Goal: Task Accomplishment & Management: Use online tool/utility

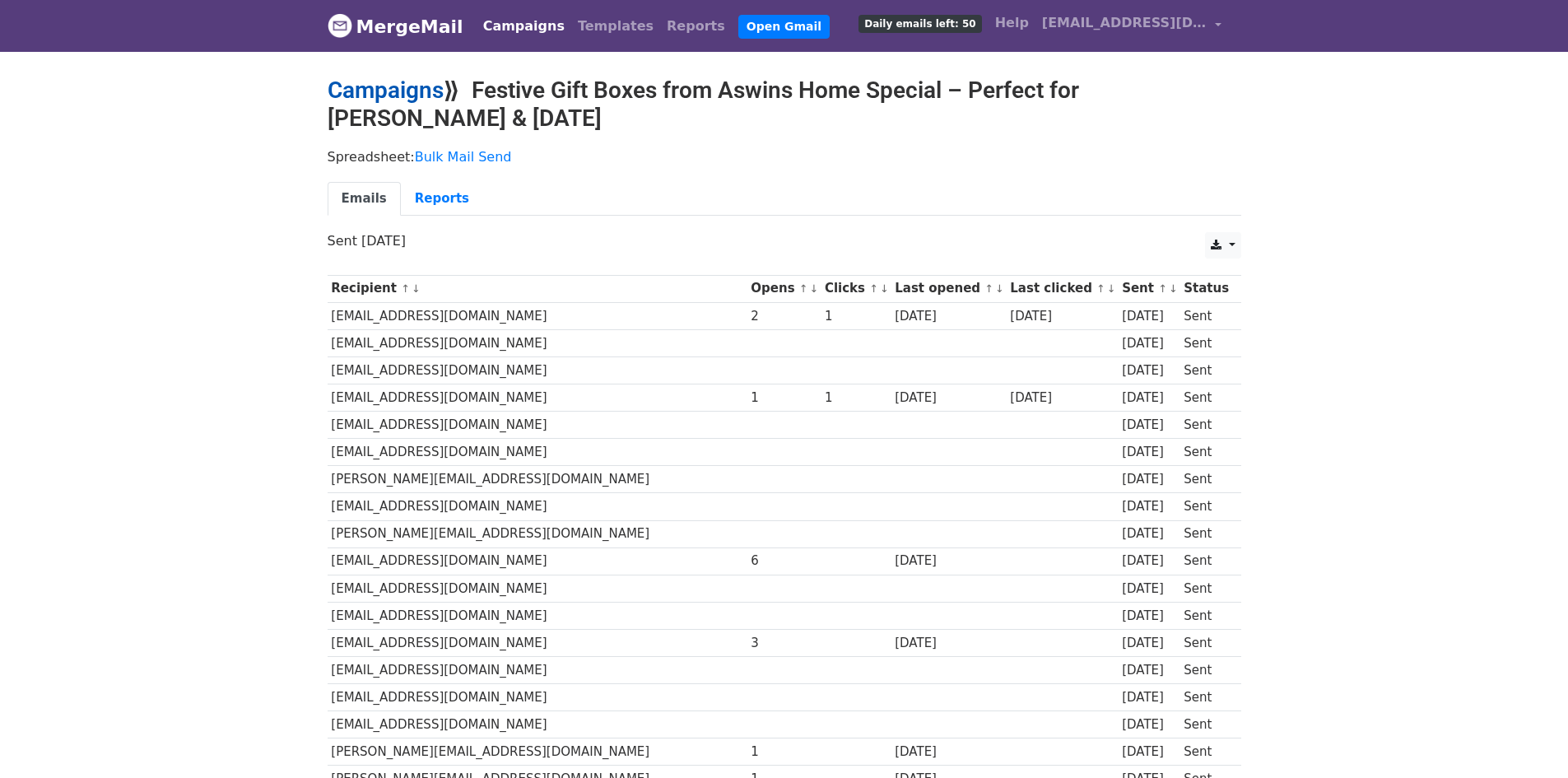
click at [403, 95] on link "Campaigns" at bounding box center [385, 90] width 116 height 27
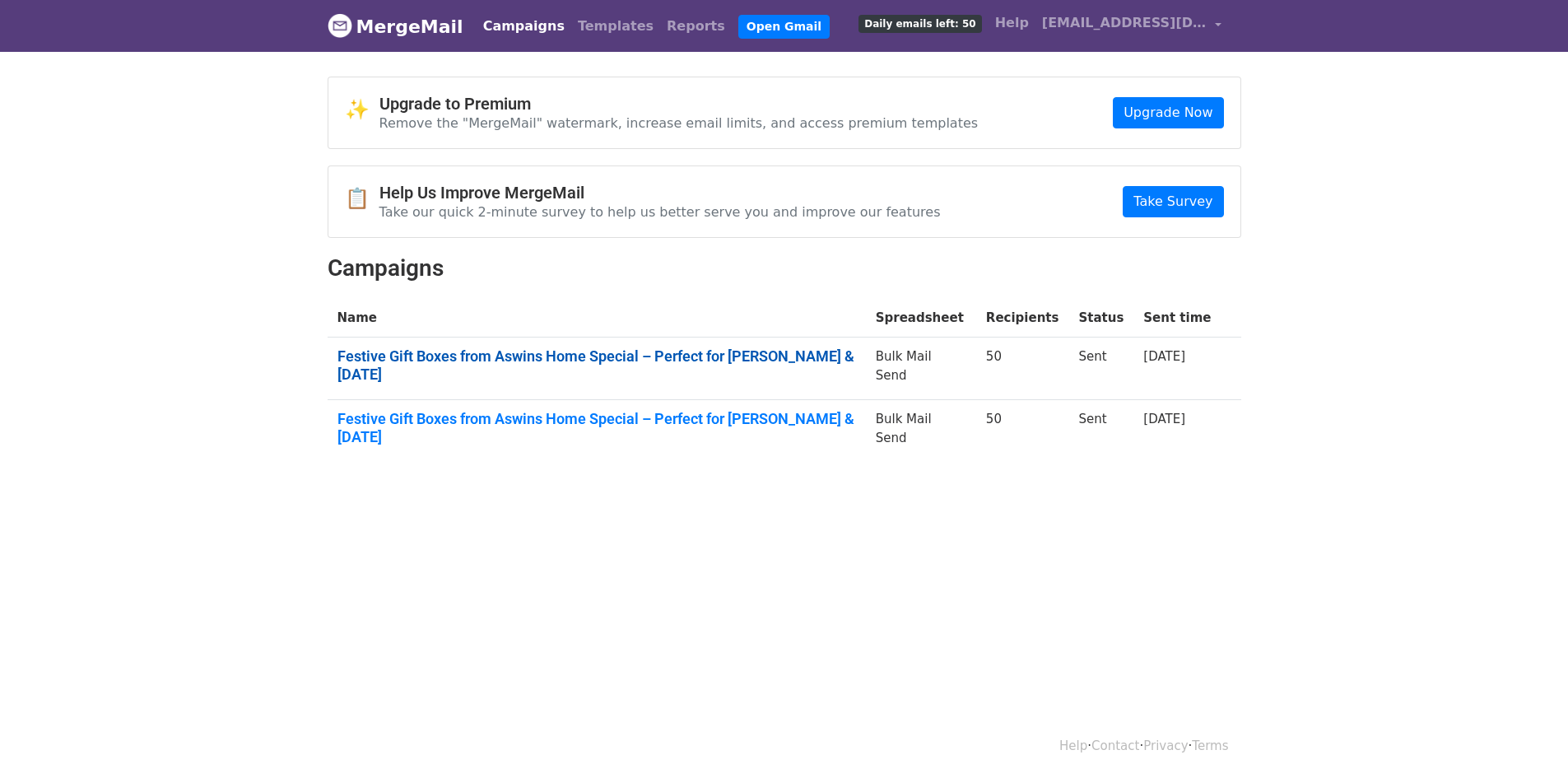
click at [636, 351] on link "Festive Gift Boxes from Aswins Home Special – Perfect for Ayudha Pooja & Diwali" at bounding box center [596, 364] width 519 height 35
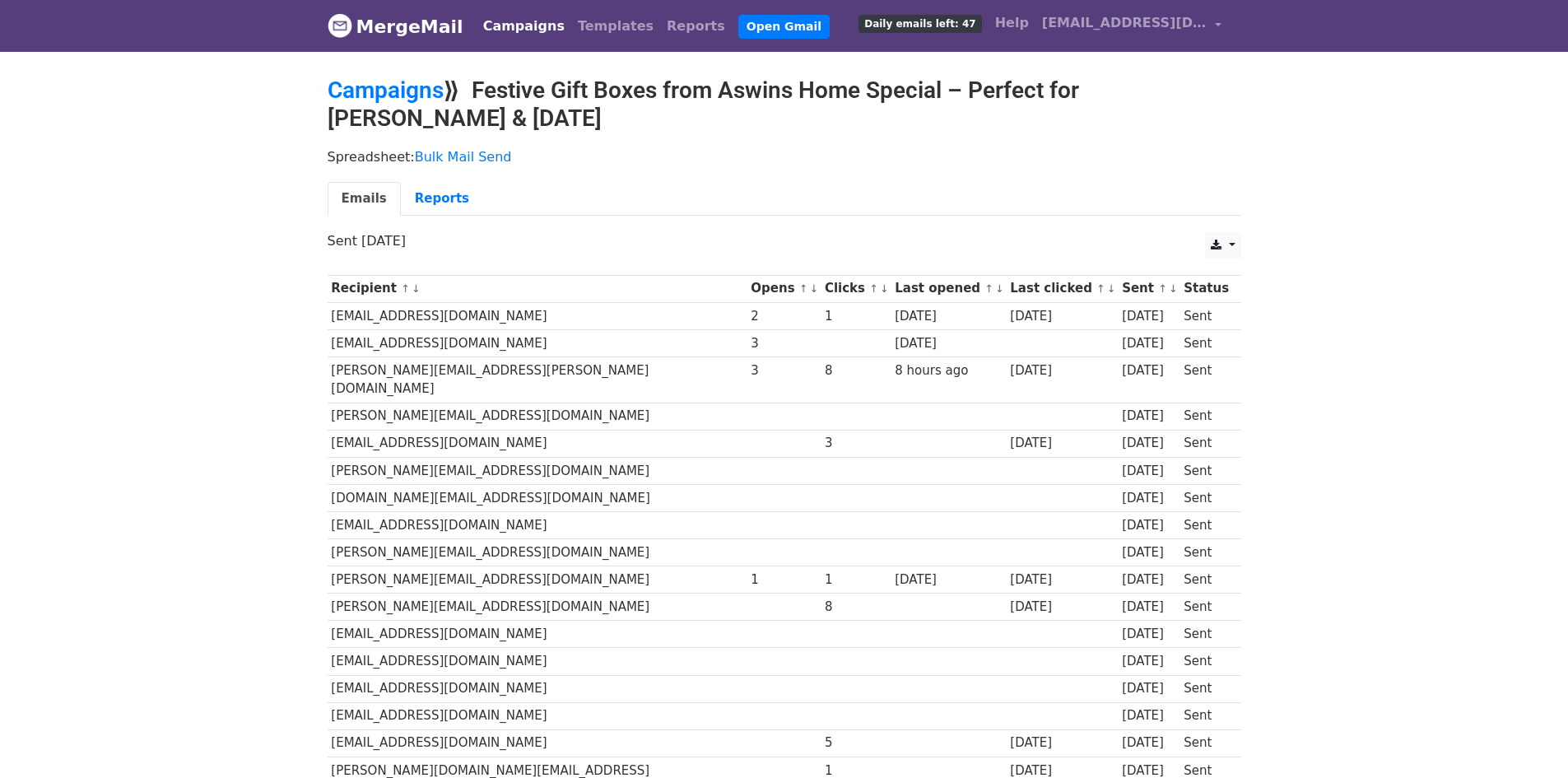
click at [506, 32] on link "Campaigns" at bounding box center [524, 26] width 95 height 33
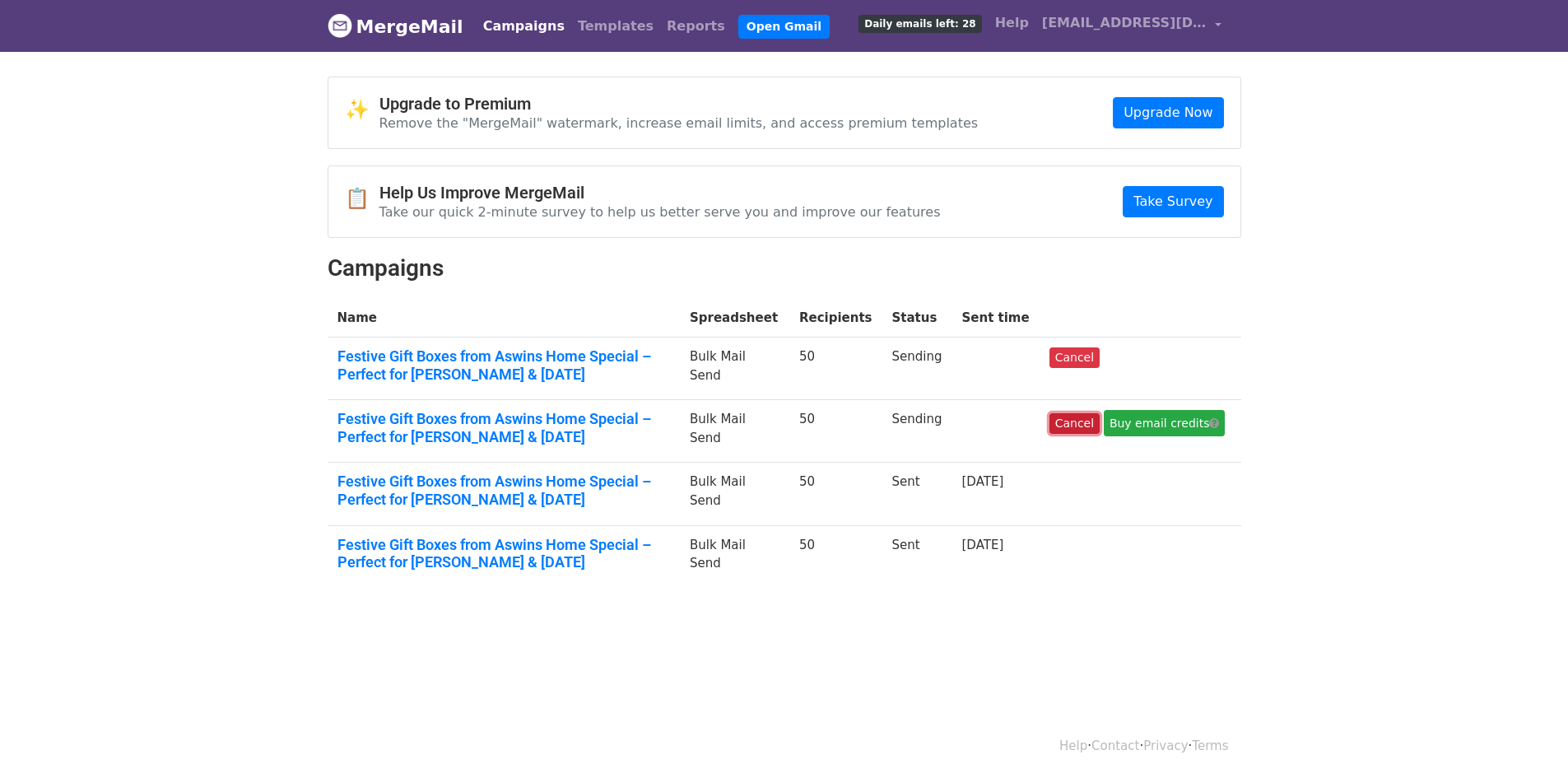
click at [1100, 418] on link "Cancel" at bounding box center [1074, 424] width 50 height 21
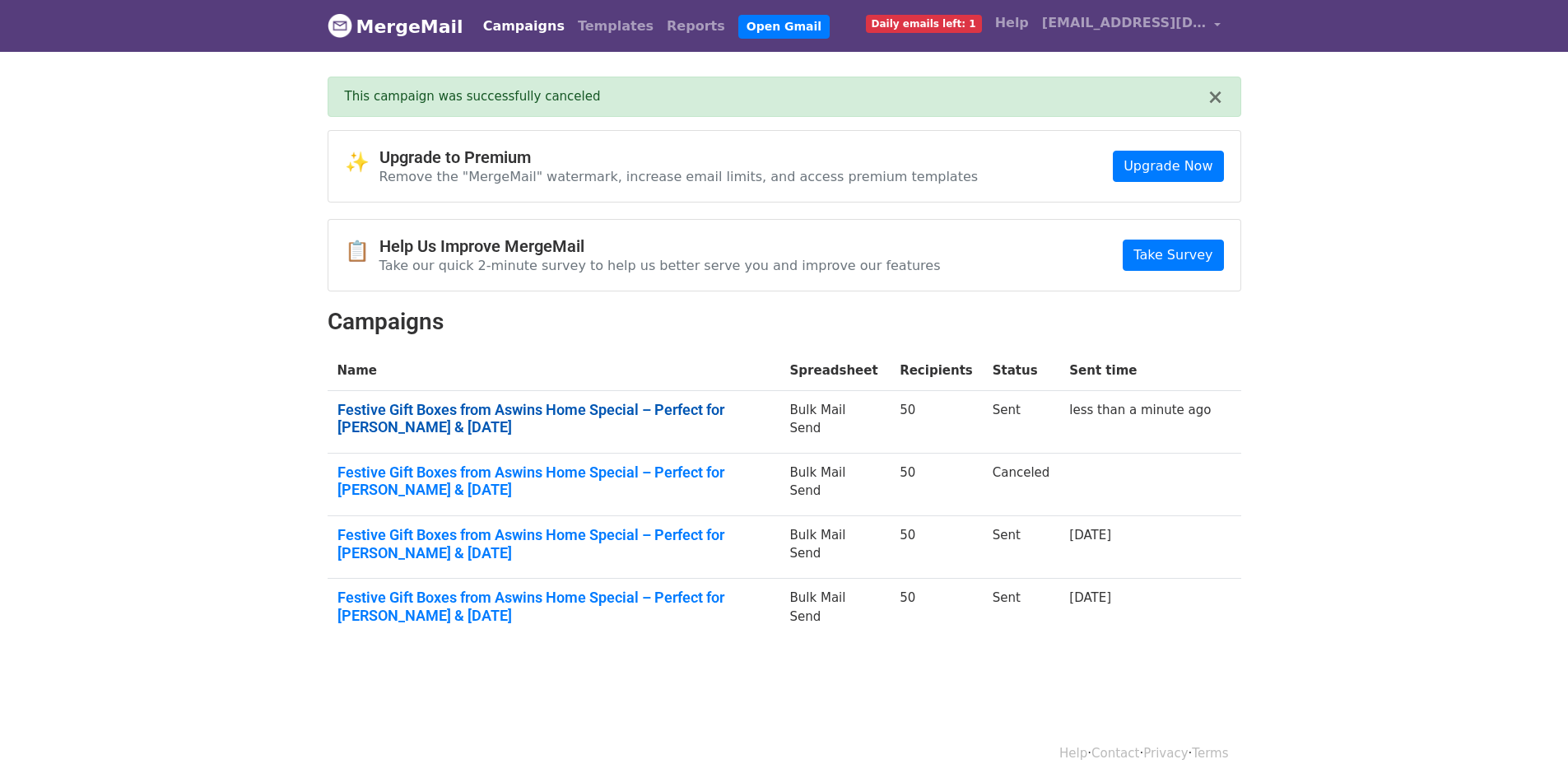
click at [604, 411] on link "Festive Gift Boxes from Aswins Home Special – Perfect for Ayudha Pooja & Diwali" at bounding box center [554, 418] width 433 height 35
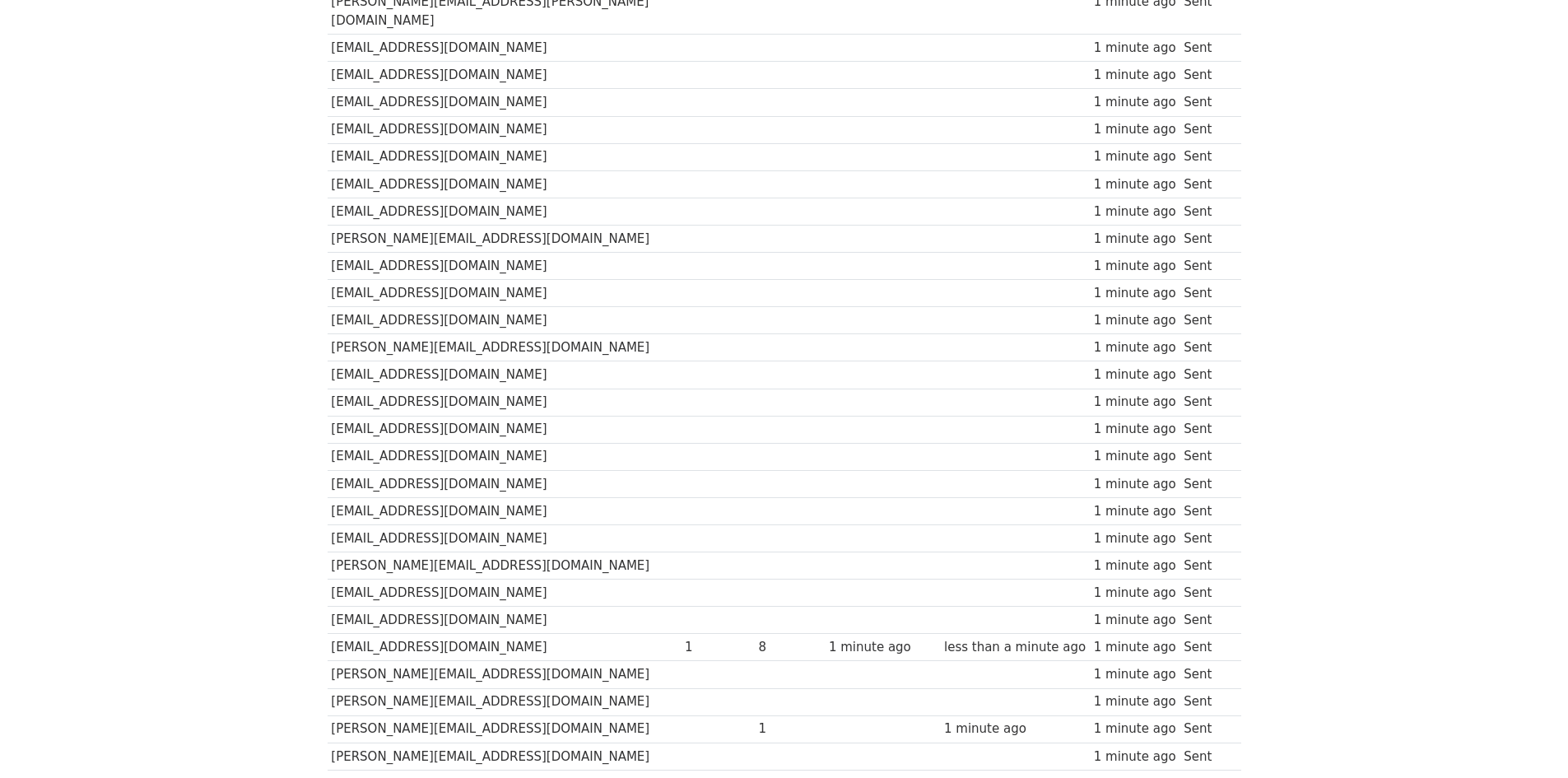
scroll to position [1032, 0]
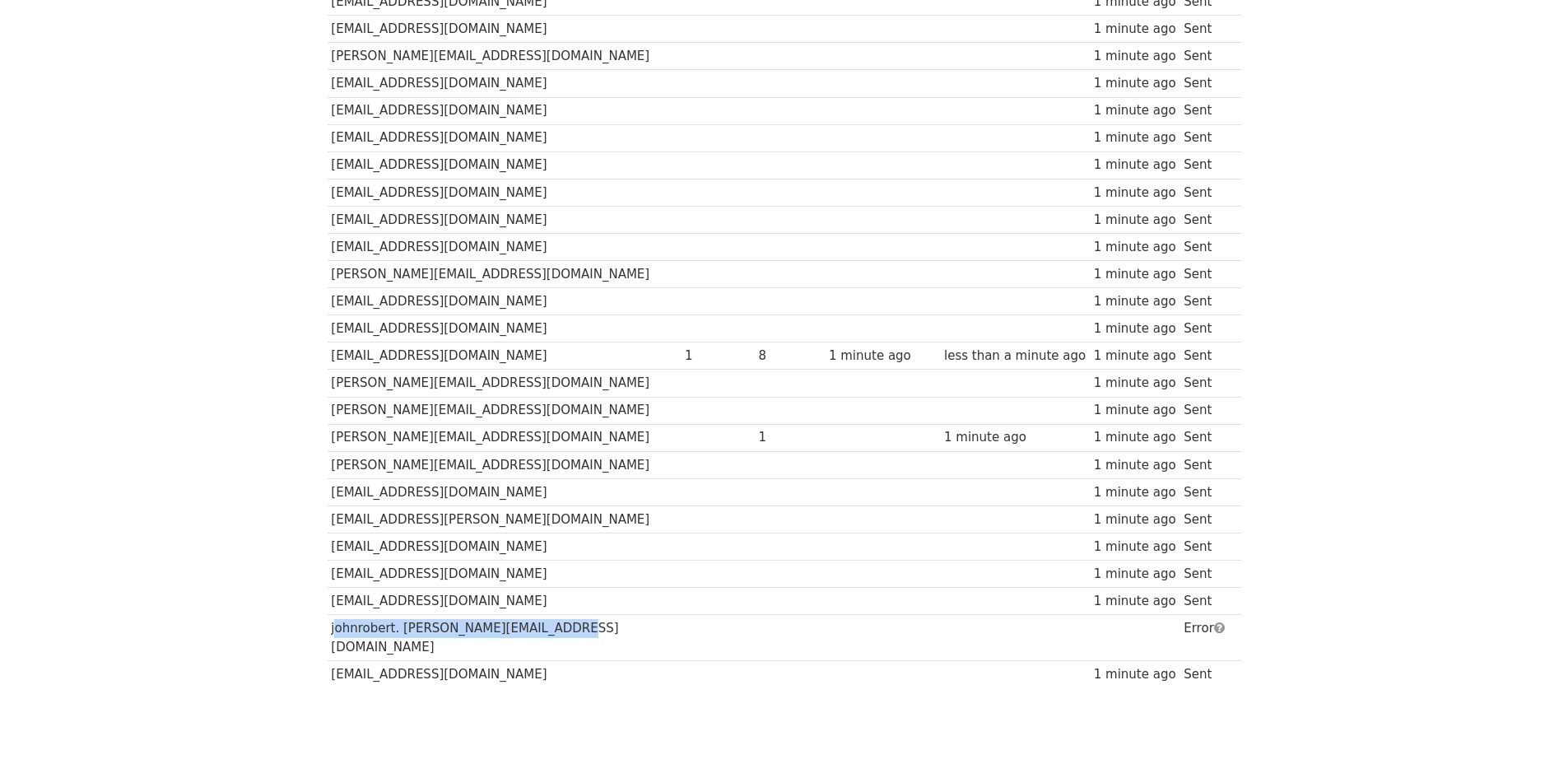
drag, startPoint x: 547, startPoint y: 589, endPoint x: 327, endPoint y: 590, distance: 220.0
click at [327, 615] on td "johnrobert. divyanathan@in.bosch.com" at bounding box center [504, 638] width 354 height 46
copy td "johnrobert. divyanathan@in.bosch.com"
click at [1185, 615] on td "Error" at bounding box center [1206, 638] width 53 height 46
click at [1183, 615] on td "Error" at bounding box center [1206, 638] width 53 height 46
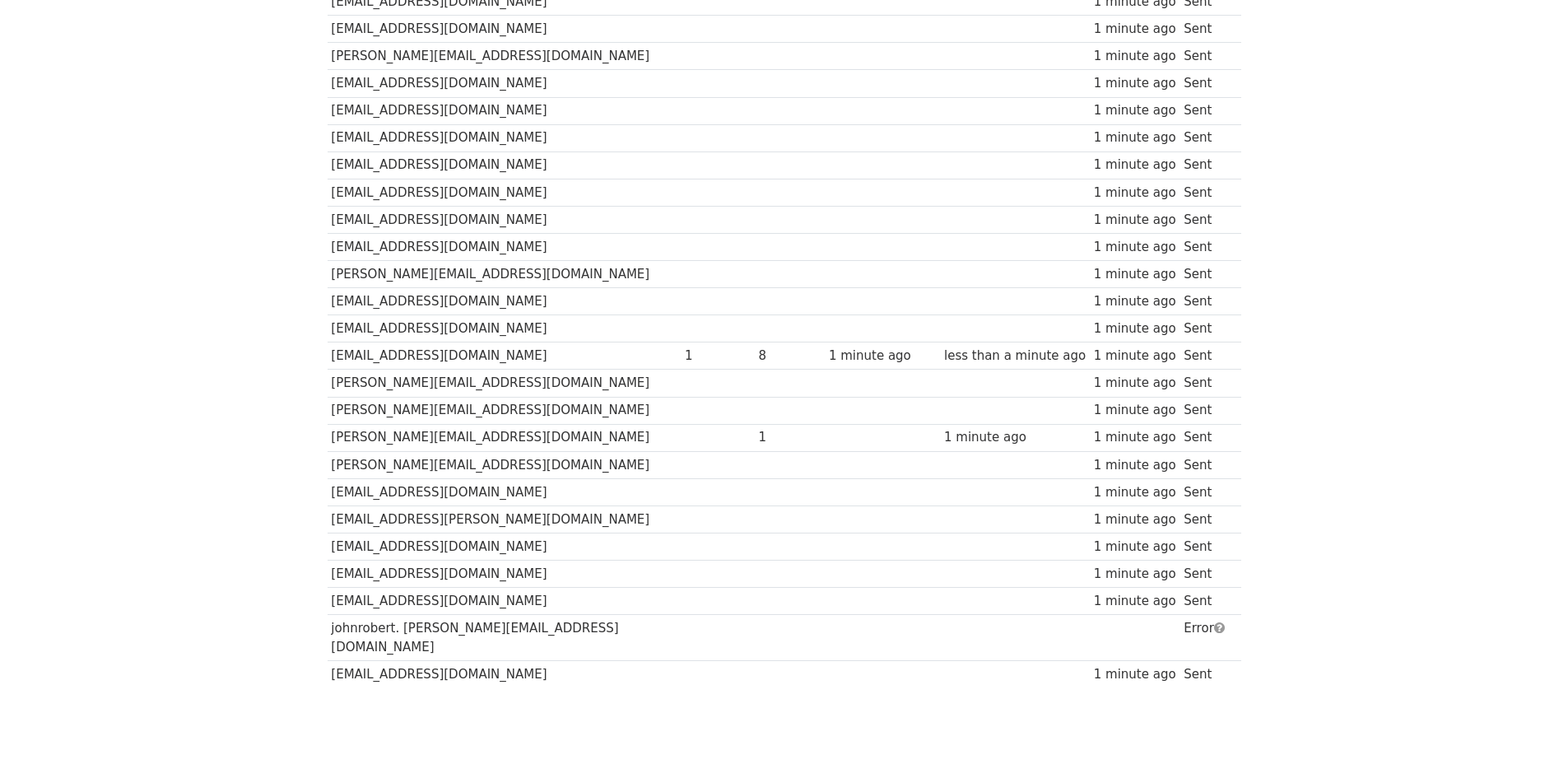
click at [996, 660] on td at bounding box center [1014, 673] width 150 height 27
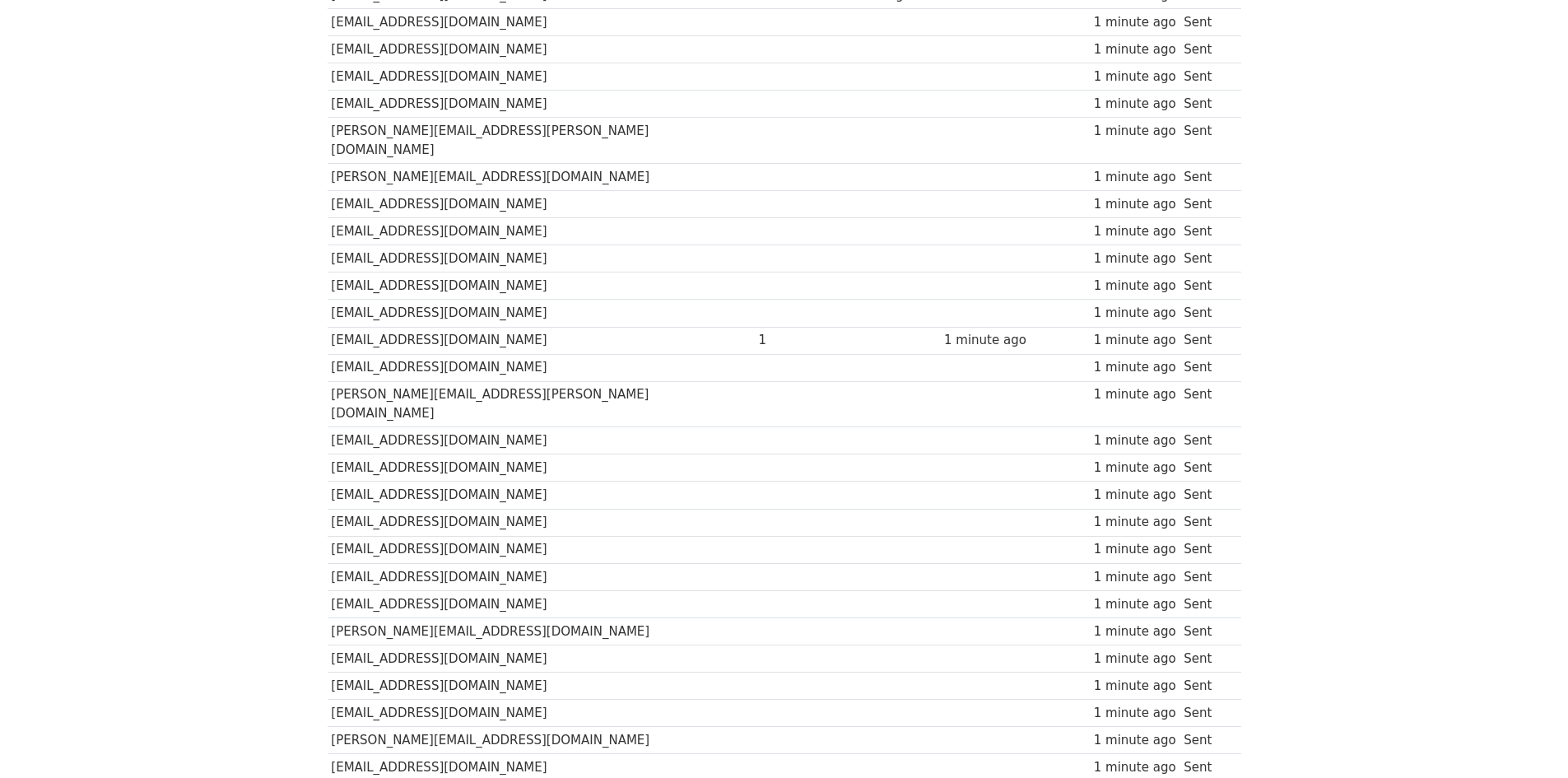
scroll to position [0, 0]
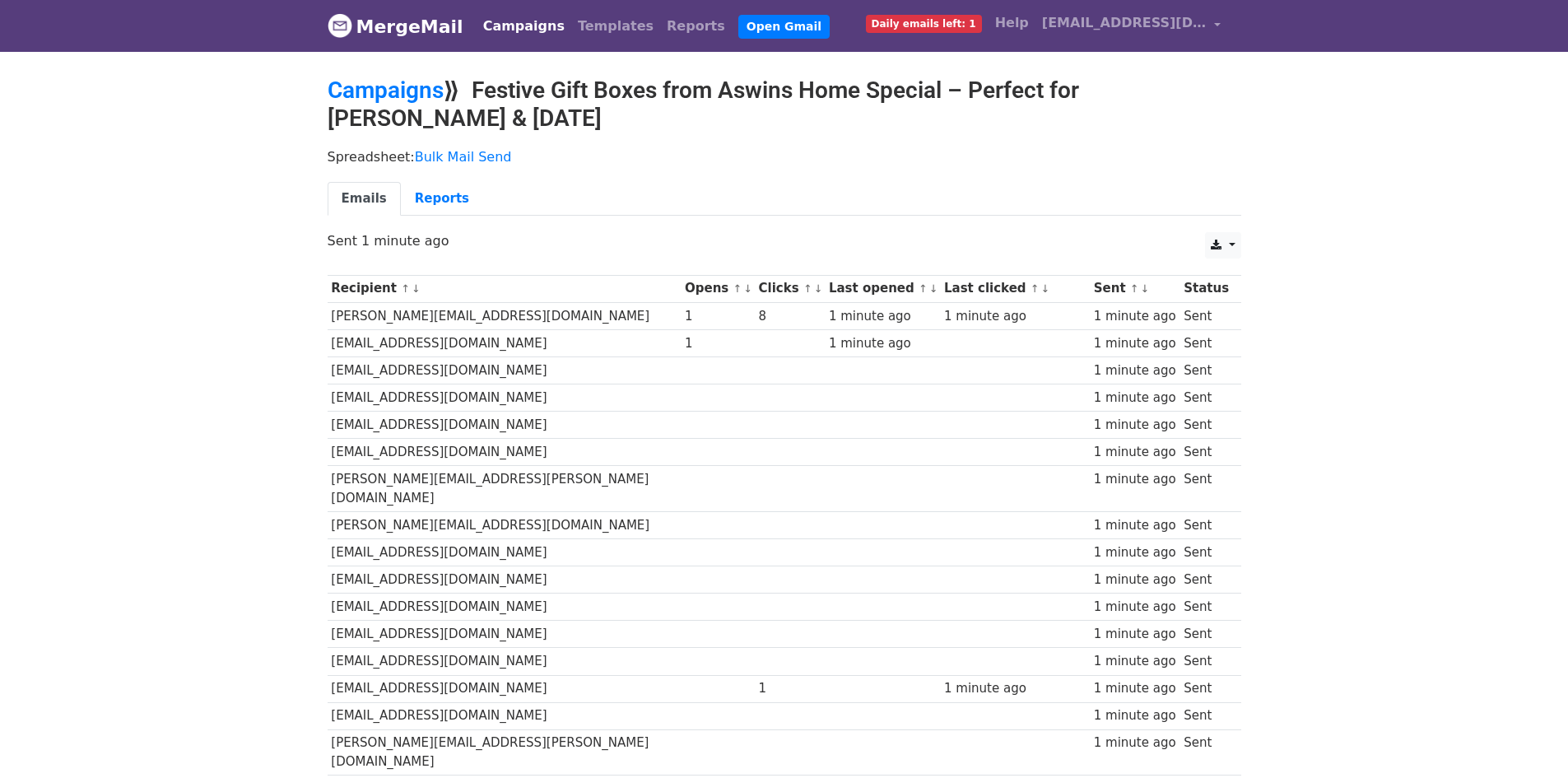
click at [938, 22] on span "Daily emails left: 1" at bounding box center [924, 24] width 116 height 18
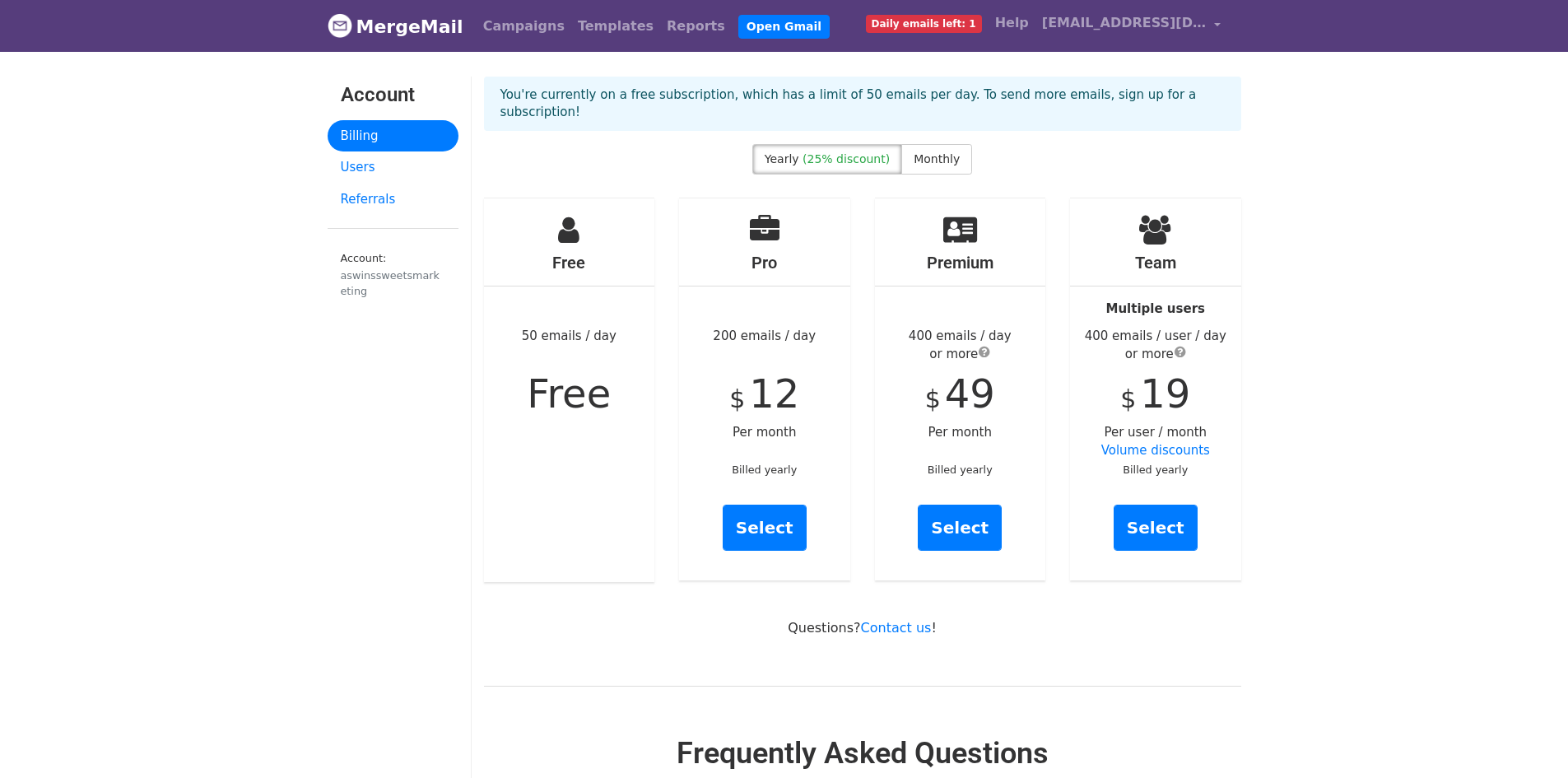
click at [402, 38] on link "MergeMail" at bounding box center [394, 26] width 135 height 35
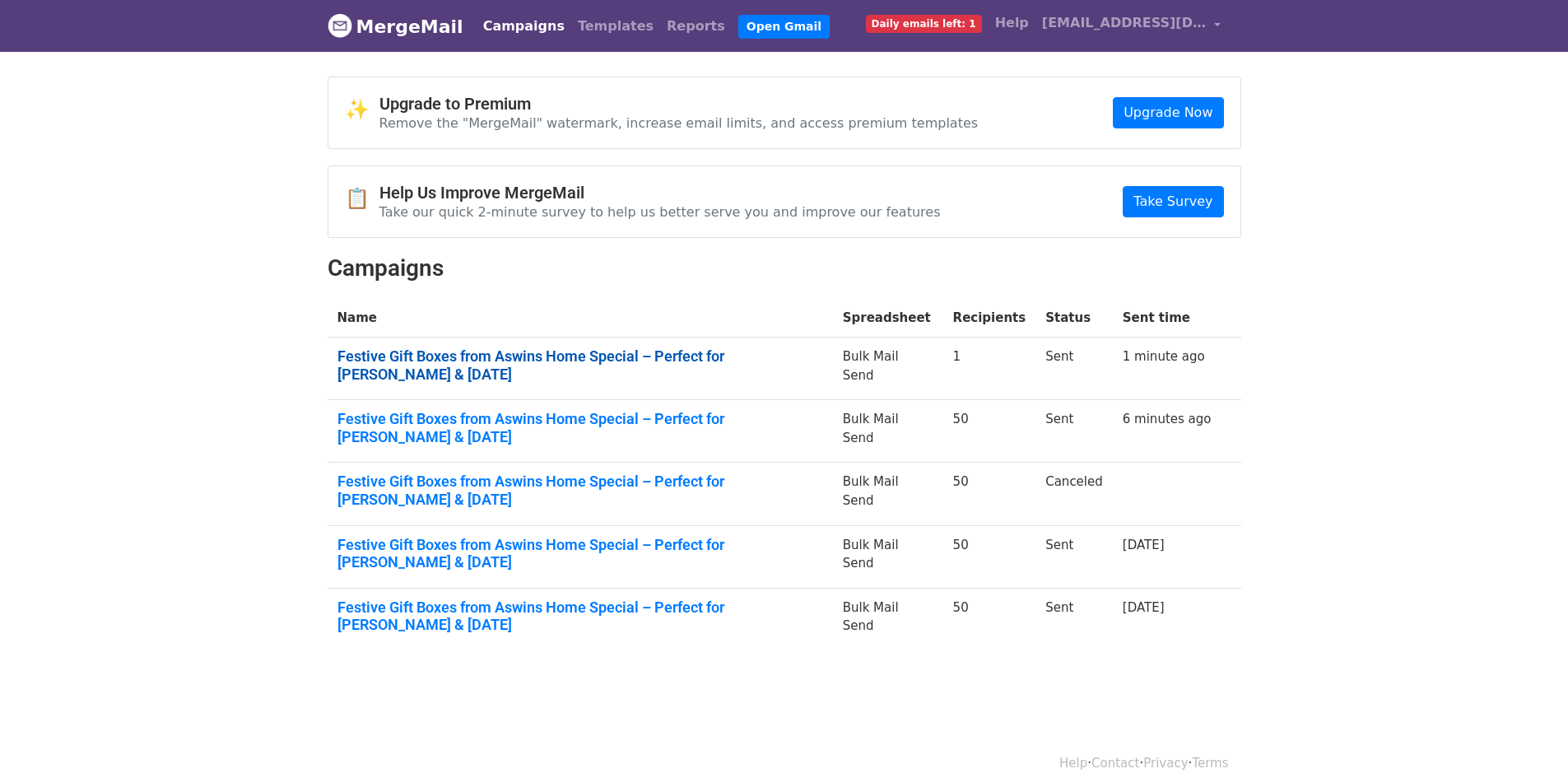
click at [747, 357] on link "Festive Gift Boxes from Aswins Home Special – Perfect for [PERSON_NAME] & [DATE]" at bounding box center [580, 364] width 485 height 35
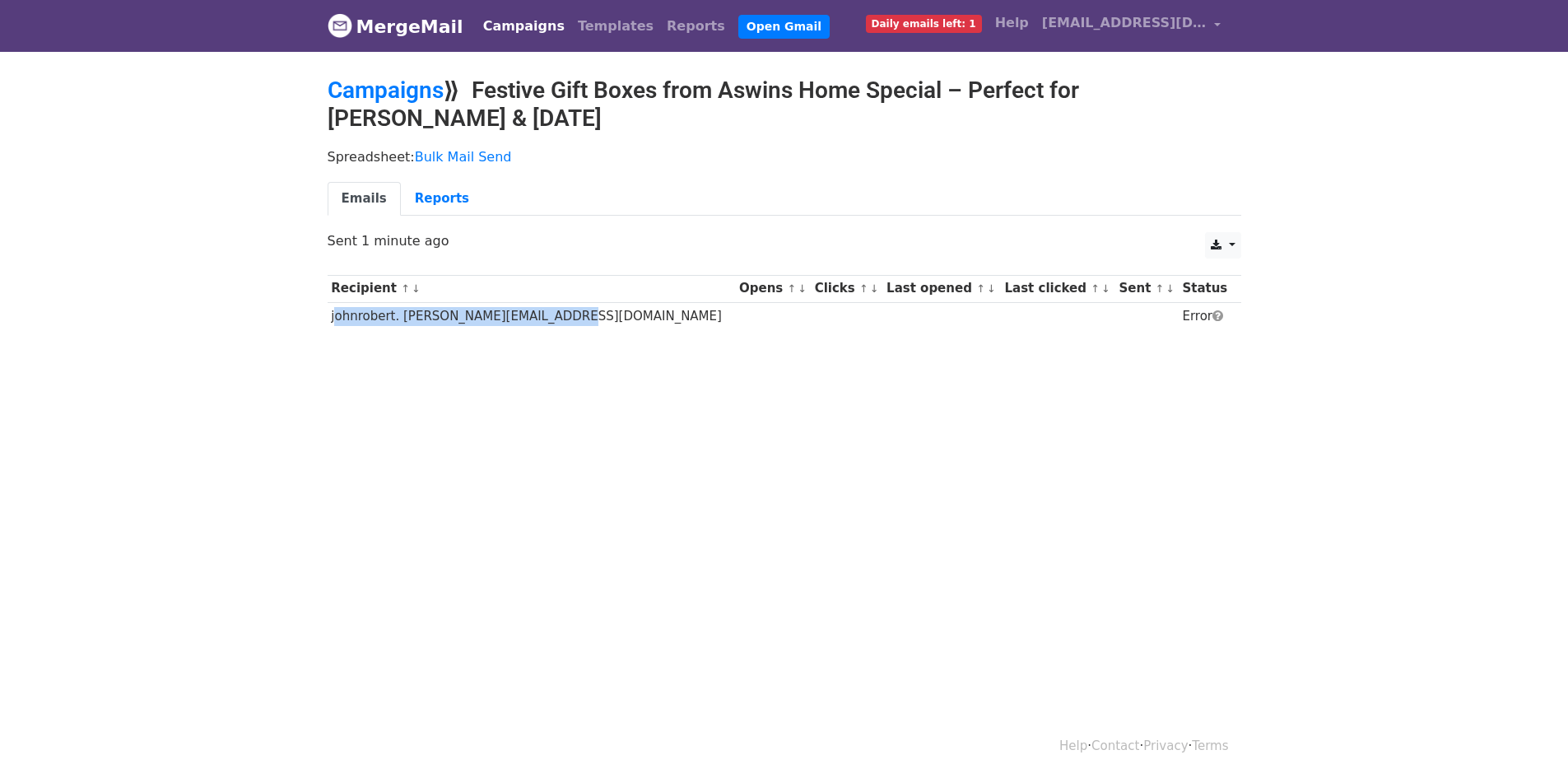
drag, startPoint x: 524, startPoint y: 320, endPoint x: 330, endPoint y: 319, distance: 194.0
click at [330, 319] on td "johnrobert. divyanathan@in.bosch.com" at bounding box center [531, 315] width 408 height 27
copy td "johnrobert. divyanathan@in.bosch.com"
click at [383, 87] on link "Campaigns" at bounding box center [385, 90] width 116 height 27
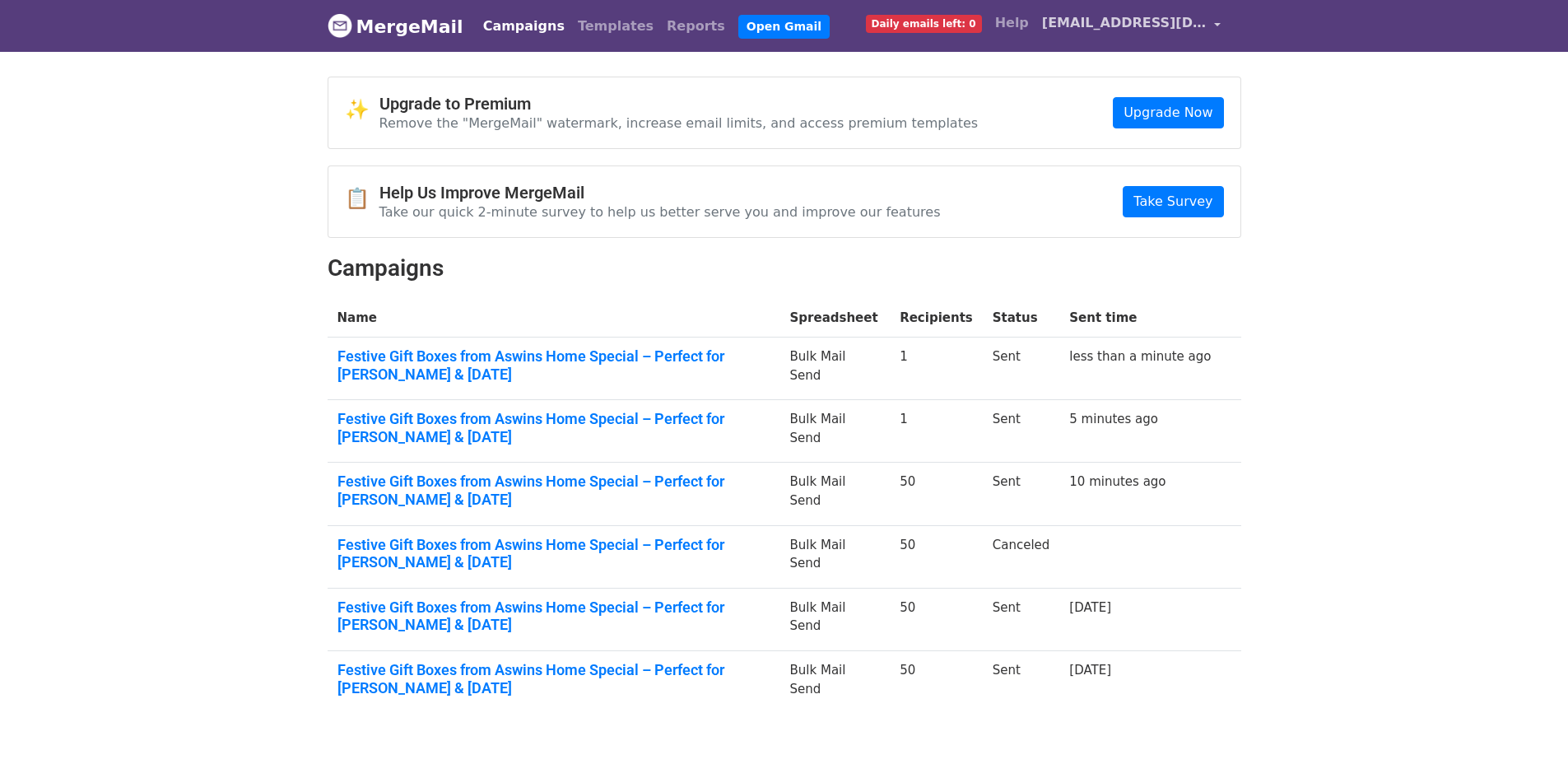
click at [1215, 24] on link "[EMAIL_ADDRESS][DOMAIN_NAME]" at bounding box center [1132, 25] width 193 height 39
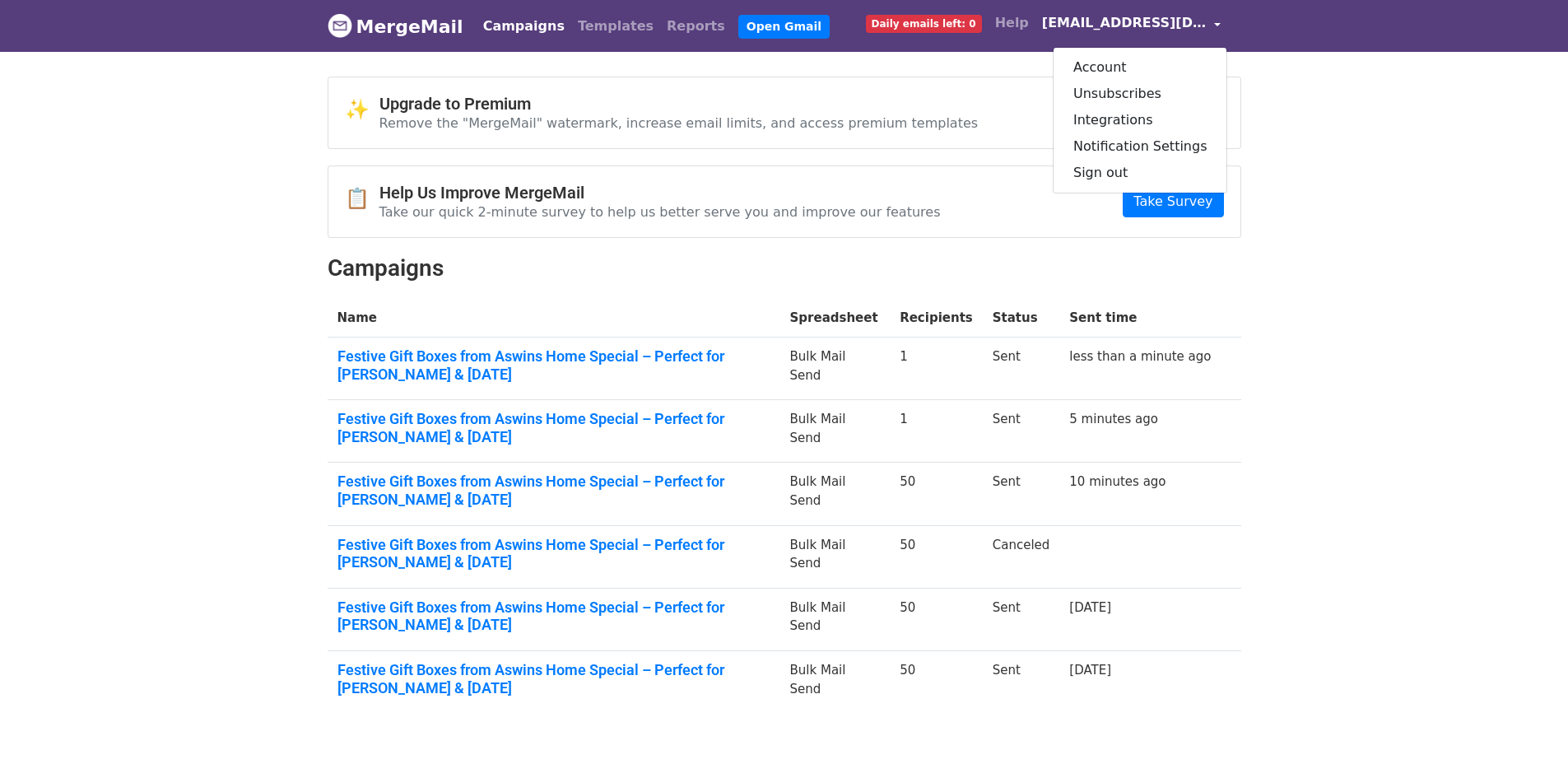
click at [1215, 24] on link "[EMAIL_ADDRESS][DOMAIN_NAME]" at bounding box center [1132, 25] width 193 height 39
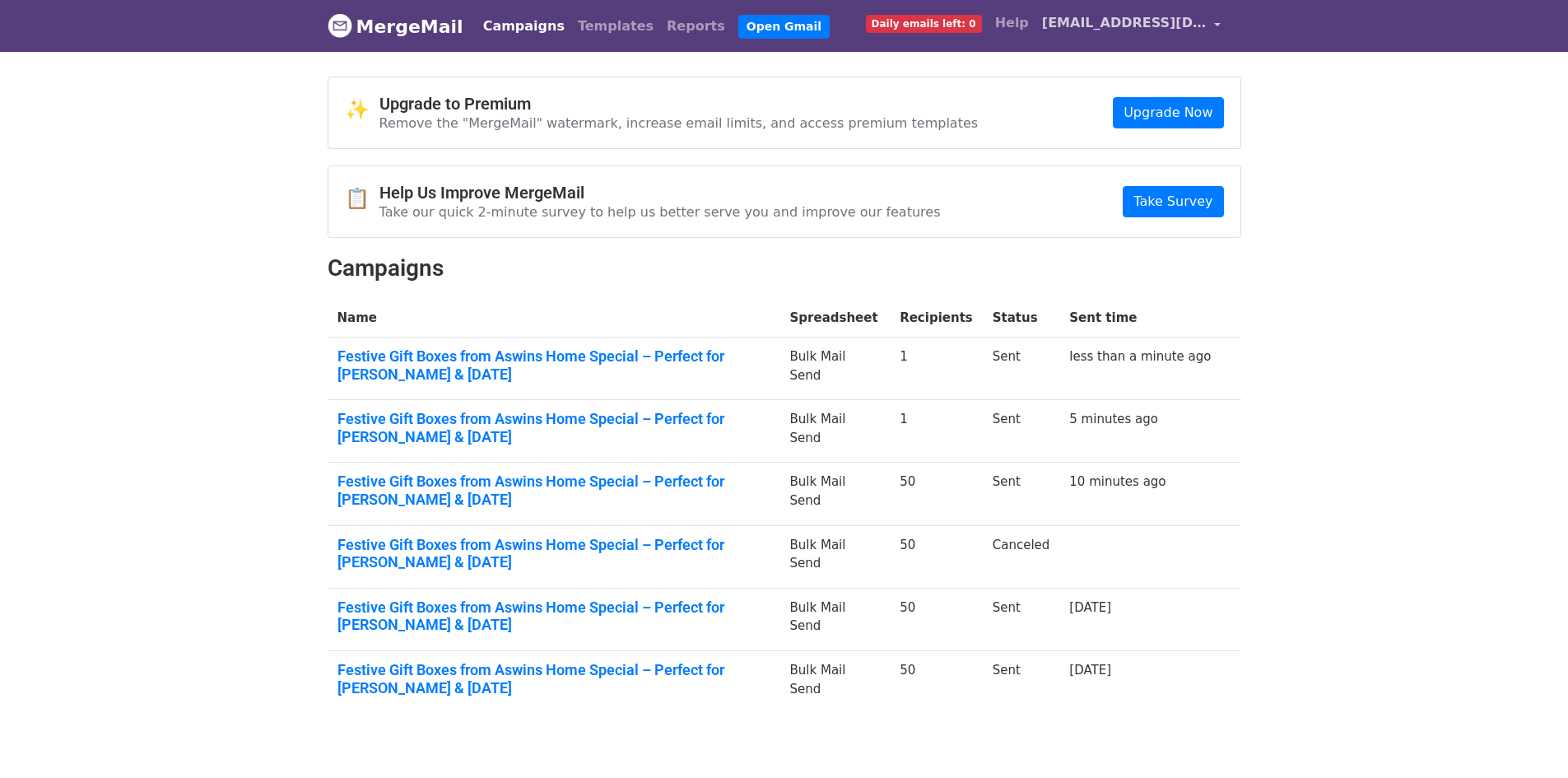
click at [1215, 24] on link "[EMAIL_ADDRESS][DOMAIN_NAME]" at bounding box center [1132, 25] width 193 height 39
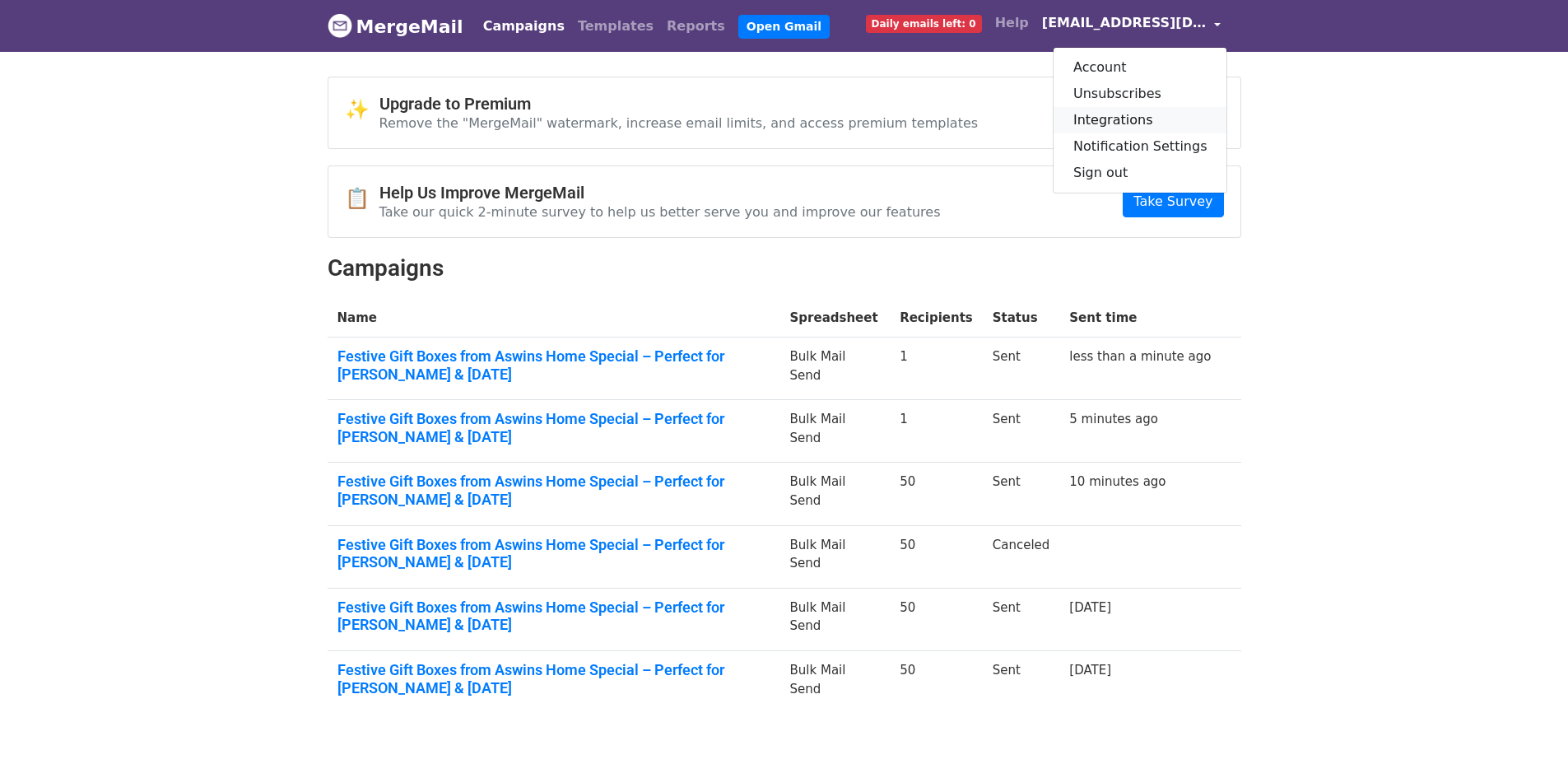
click at [1139, 123] on link "Integrations" at bounding box center [1140, 120] width 174 height 26
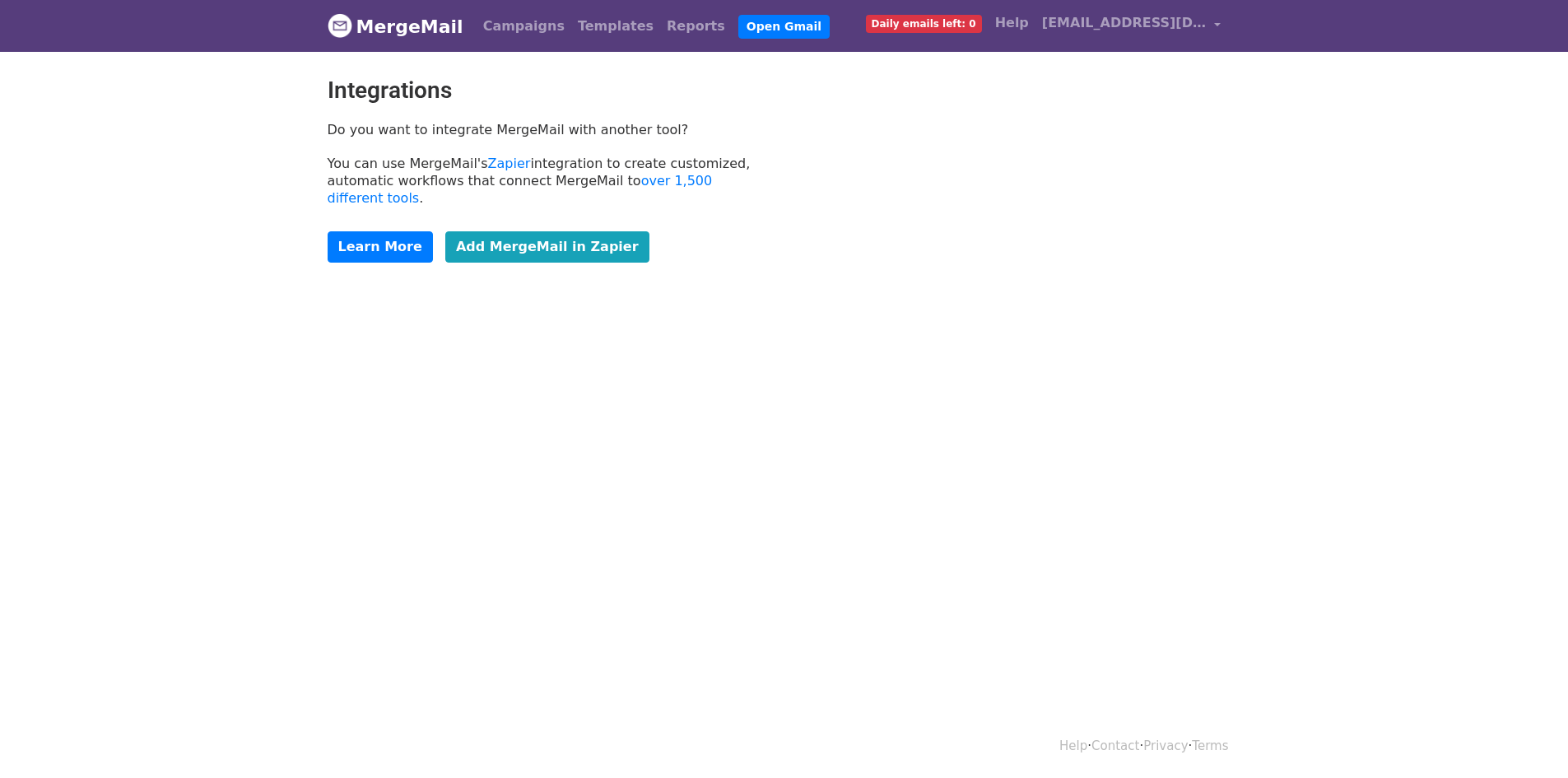
click at [375, 33] on link "MergeMail" at bounding box center [394, 26] width 135 height 35
